Goal: Navigation & Orientation: Find specific page/section

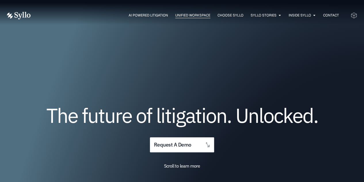
click at [184, 16] on span "Unified Workspace" at bounding box center [192, 15] width 35 height 5
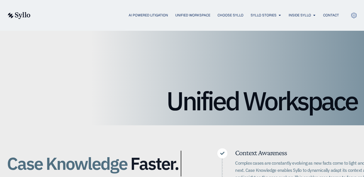
click at [16, 13] on img at bounding box center [19, 15] width 24 height 7
